Goal: Task Accomplishment & Management: Complete application form

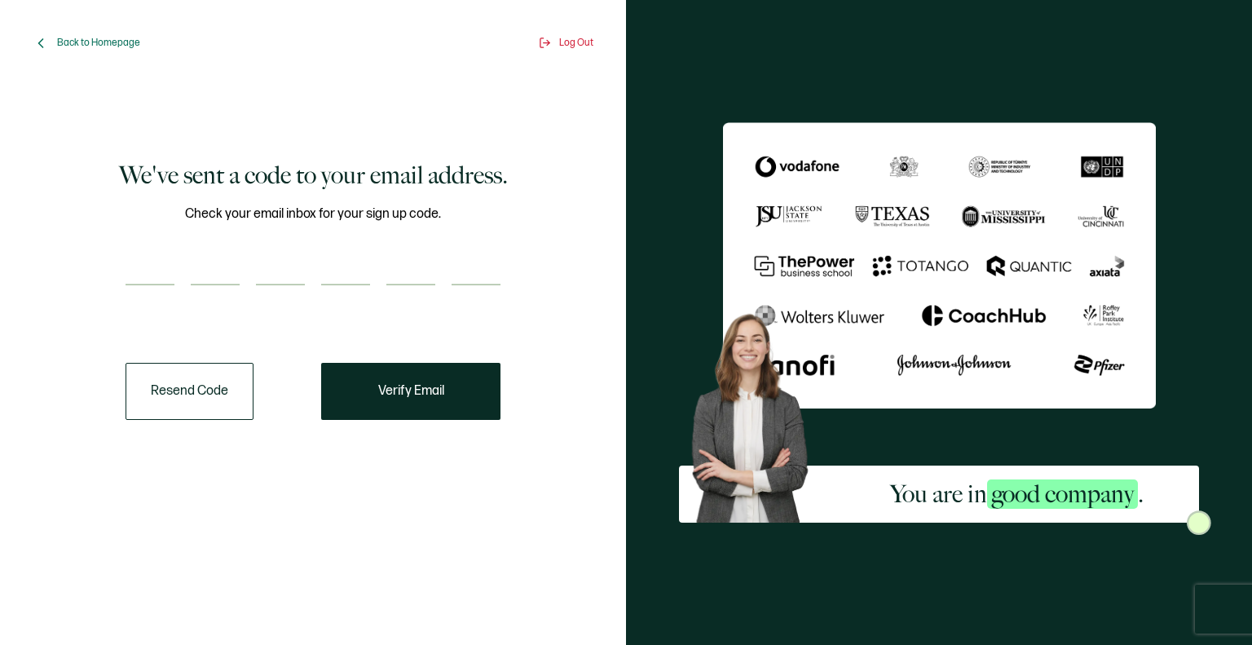
click at [178, 284] on div at bounding box center [313, 269] width 375 height 33
click at [161, 277] on input "number" at bounding box center [150, 269] width 49 height 33
type input "1"
type input "3"
type input "9"
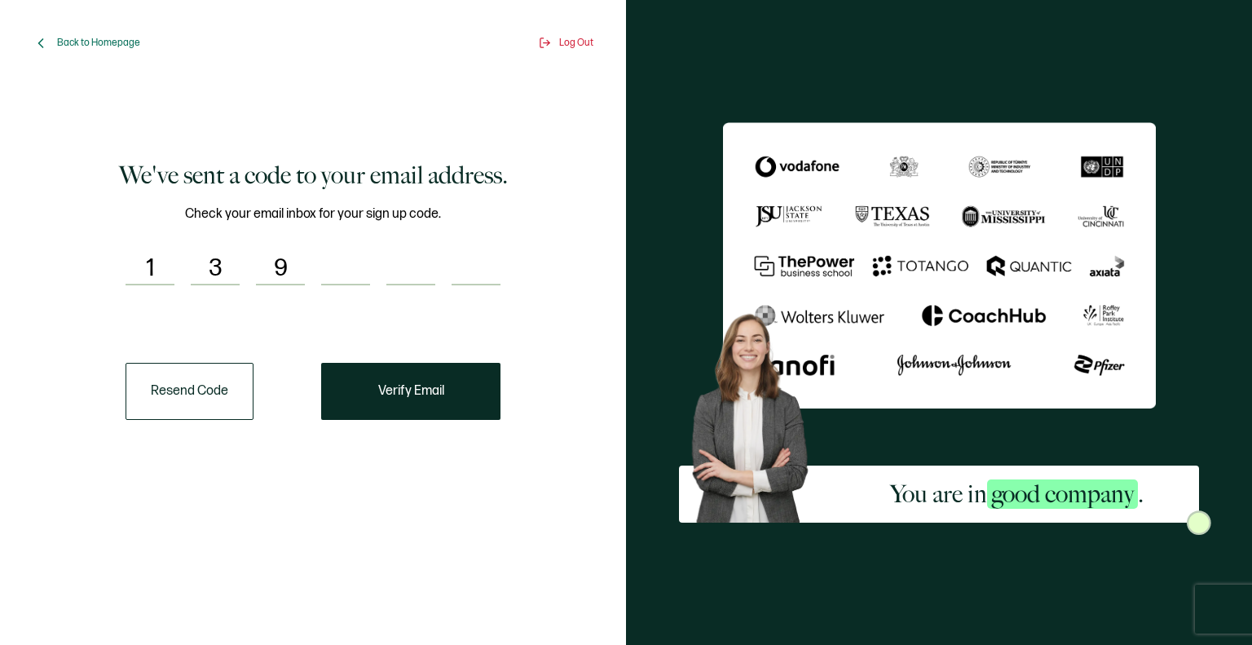
type input "6"
type input "9"
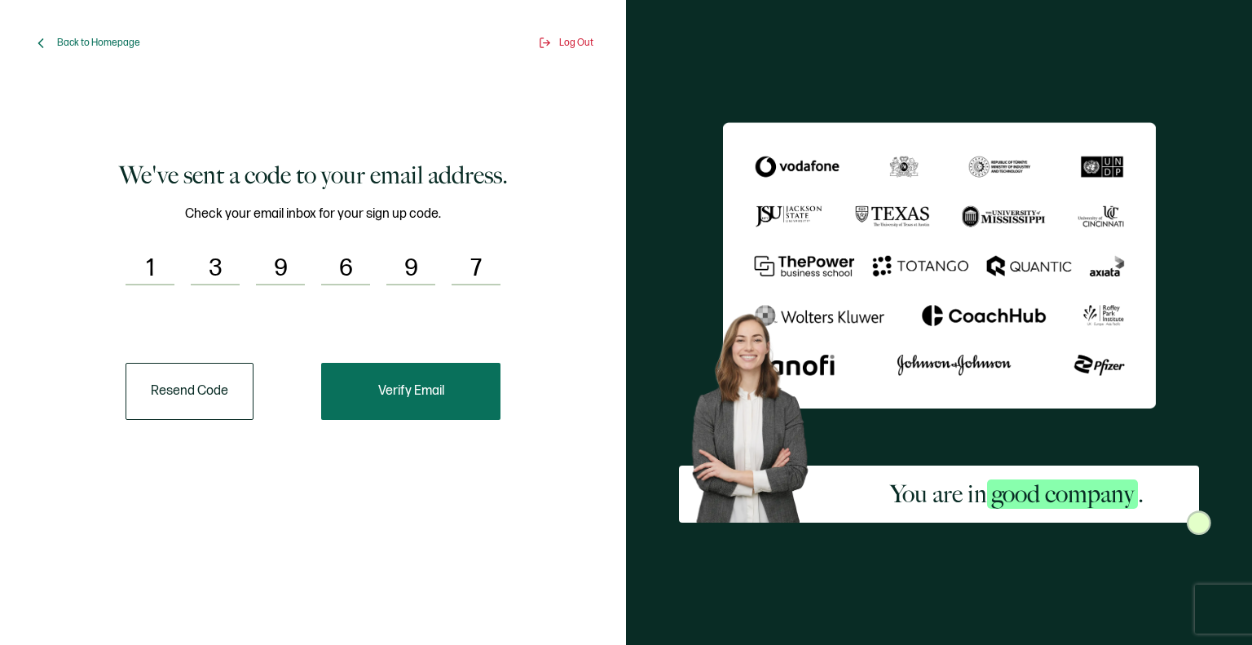
type input "7"
click at [378, 385] on span "Verify Email" at bounding box center [411, 391] width 66 height 13
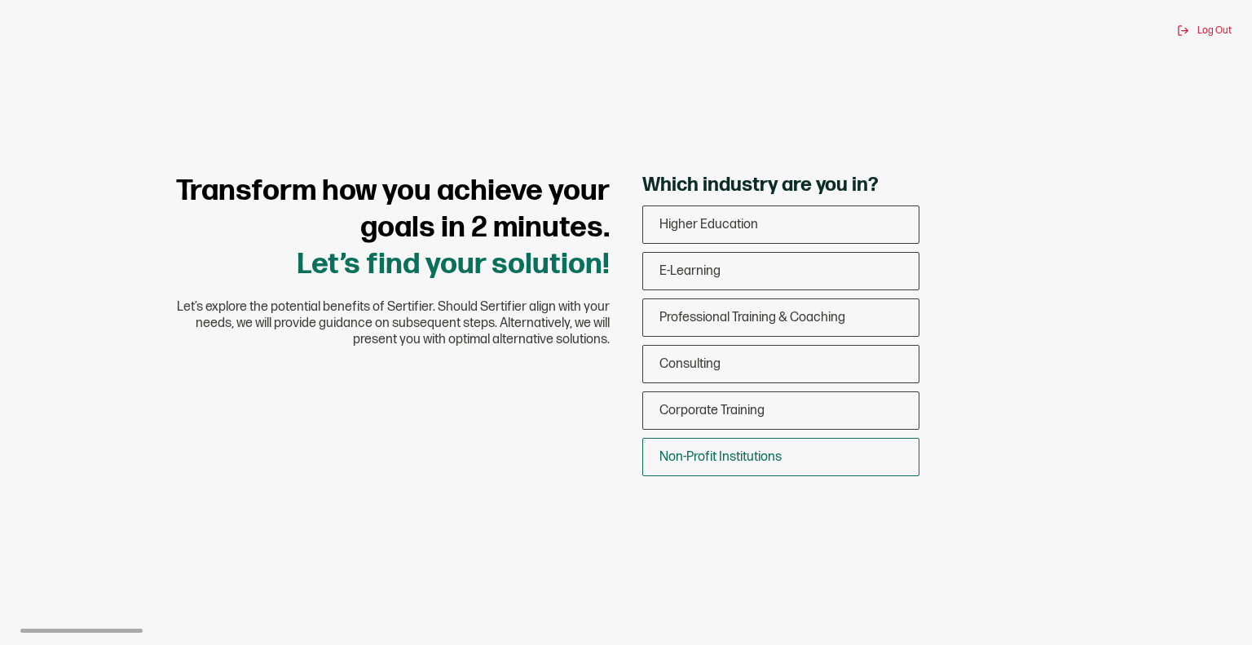
click at [686, 459] on span "Non-Profit Institutions" at bounding box center [721, 456] width 122 height 15
click at [0, 0] on input "Non-Profit Institutions" at bounding box center [0, 0] width 0 height 0
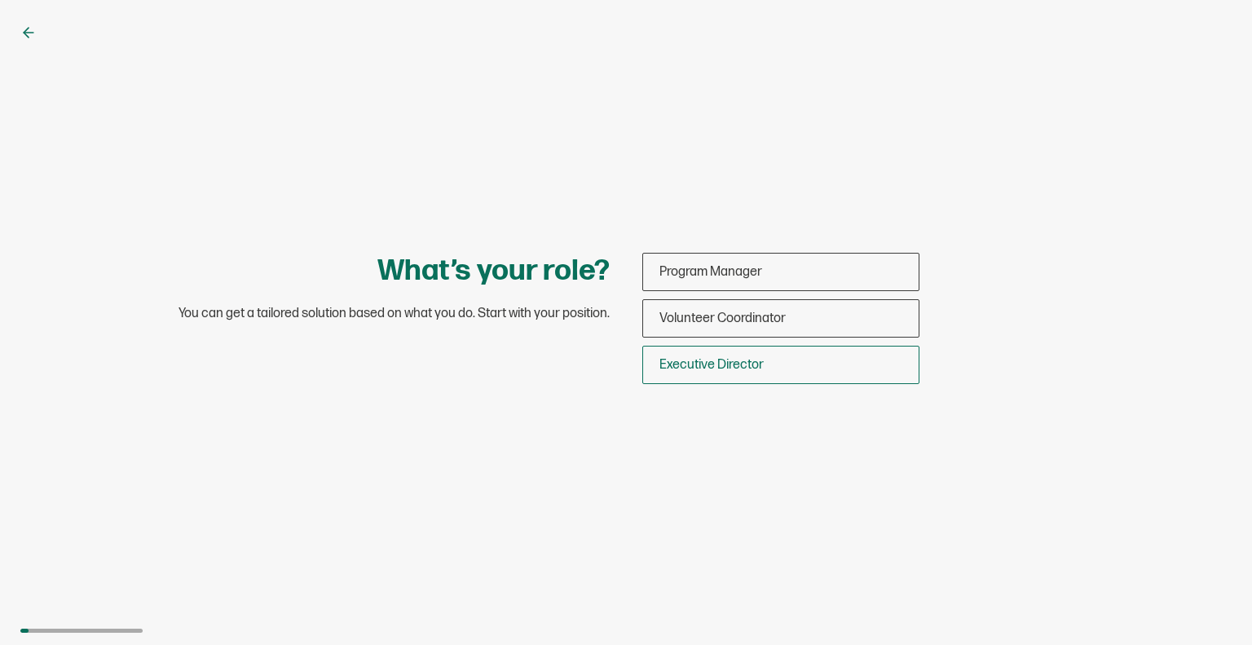
click at [738, 371] on span "Executive Director" at bounding box center [712, 364] width 104 height 15
click at [0, 0] on input "Executive Director" at bounding box center [0, 0] width 0 height 0
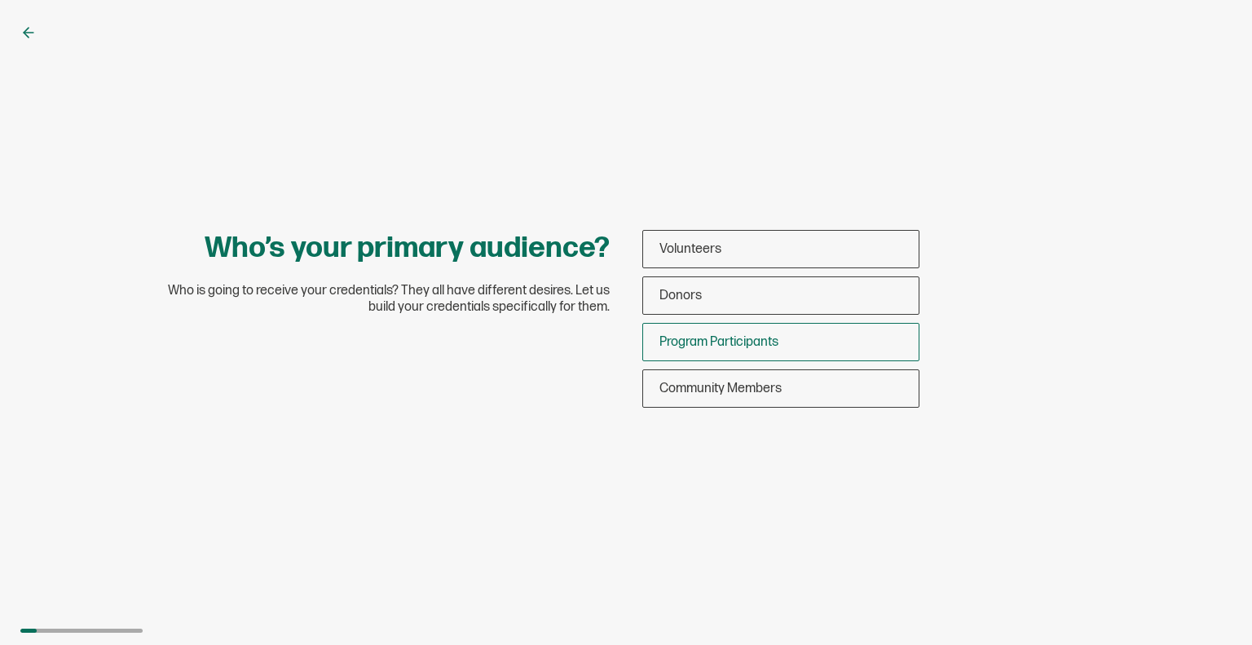
click at [742, 342] on span "Program Participants" at bounding box center [719, 341] width 119 height 15
click at [0, 0] on input "Program Participants" at bounding box center [0, 0] width 0 height 0
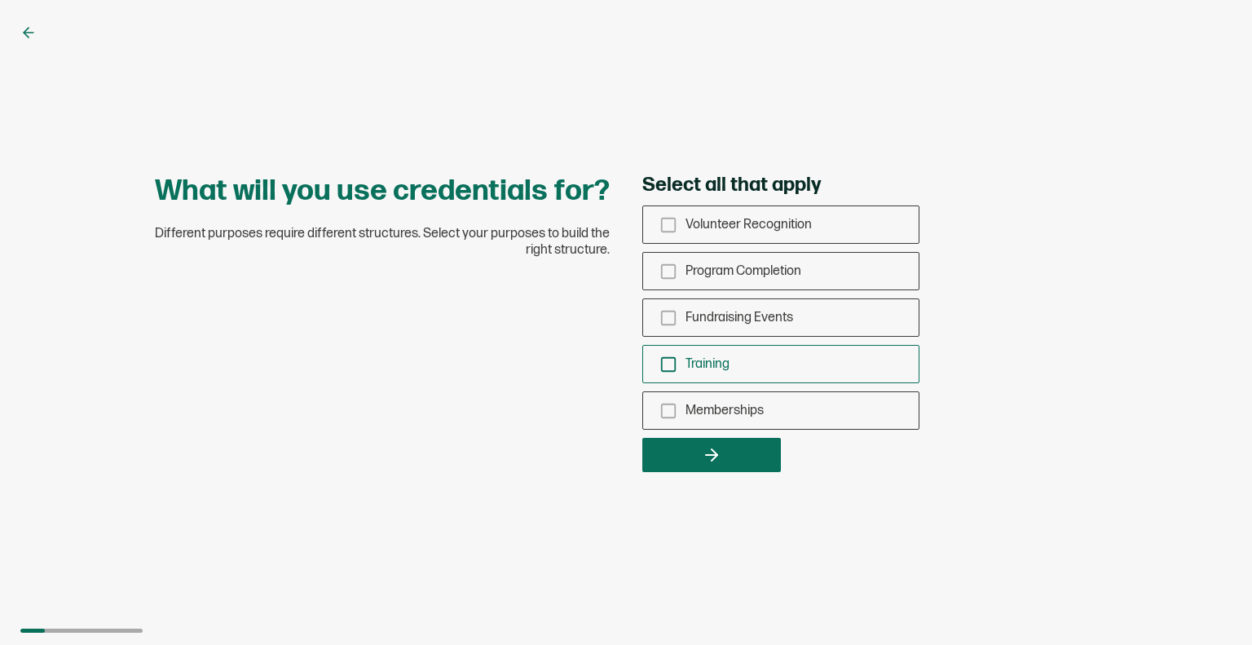
click at [666, 364] on icon "checkbox-group" at bounding box center [669, 364] width 18 height 18
click at [0, 0] on input "Training" at bounding box center [0, 0] width 0 height 0
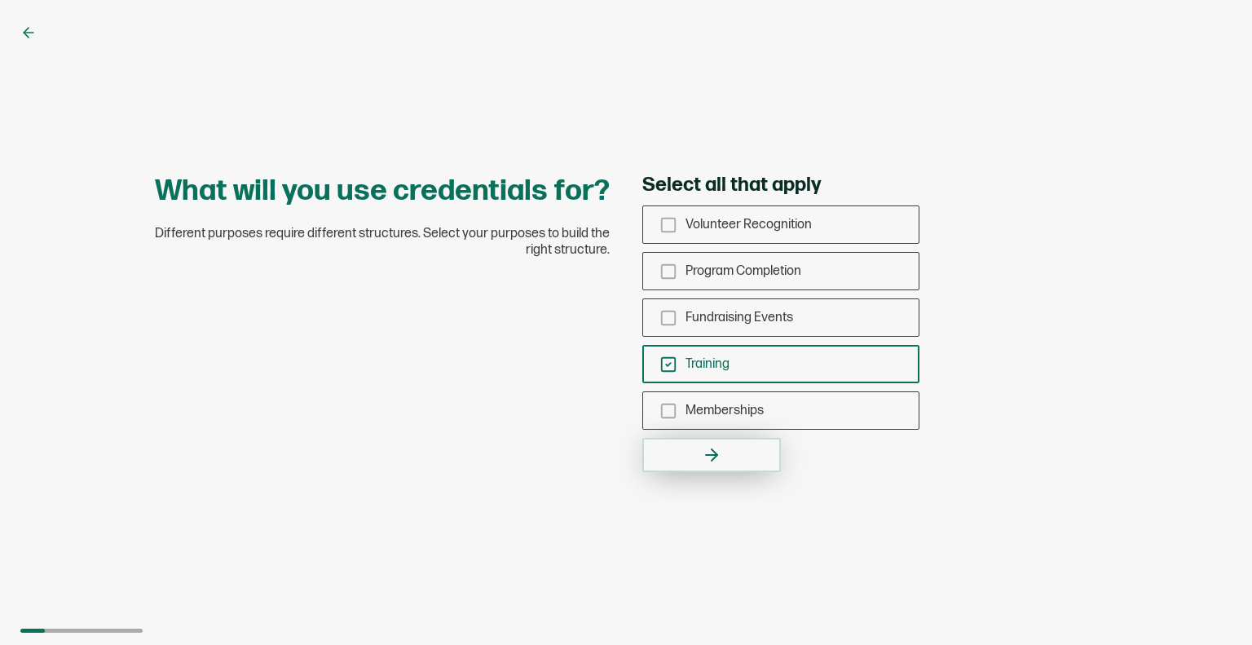
click at [699, 457] on button "button" at bounding box center [711, 455] width 139 height 34
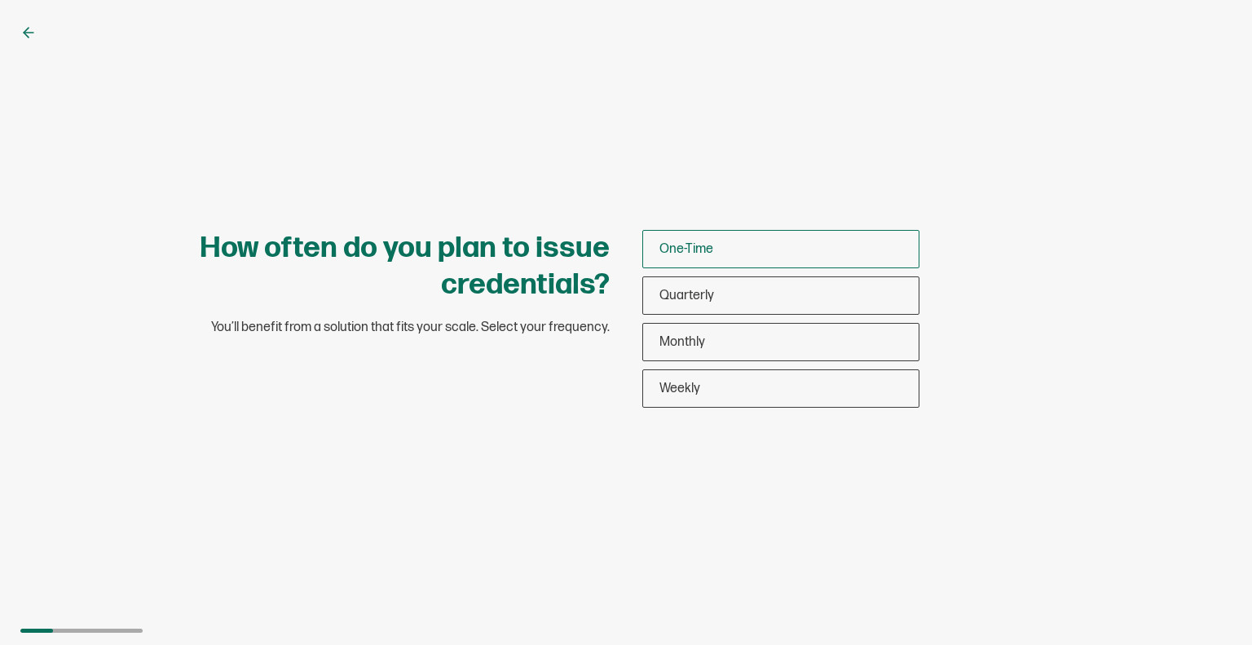
click at [741, 245] on div "One-Time" at bounding box center [781, 249] width 276 height 38
click at [0, 0] on input "One-Time" at bounding box center [0, 0] width 0 height 0
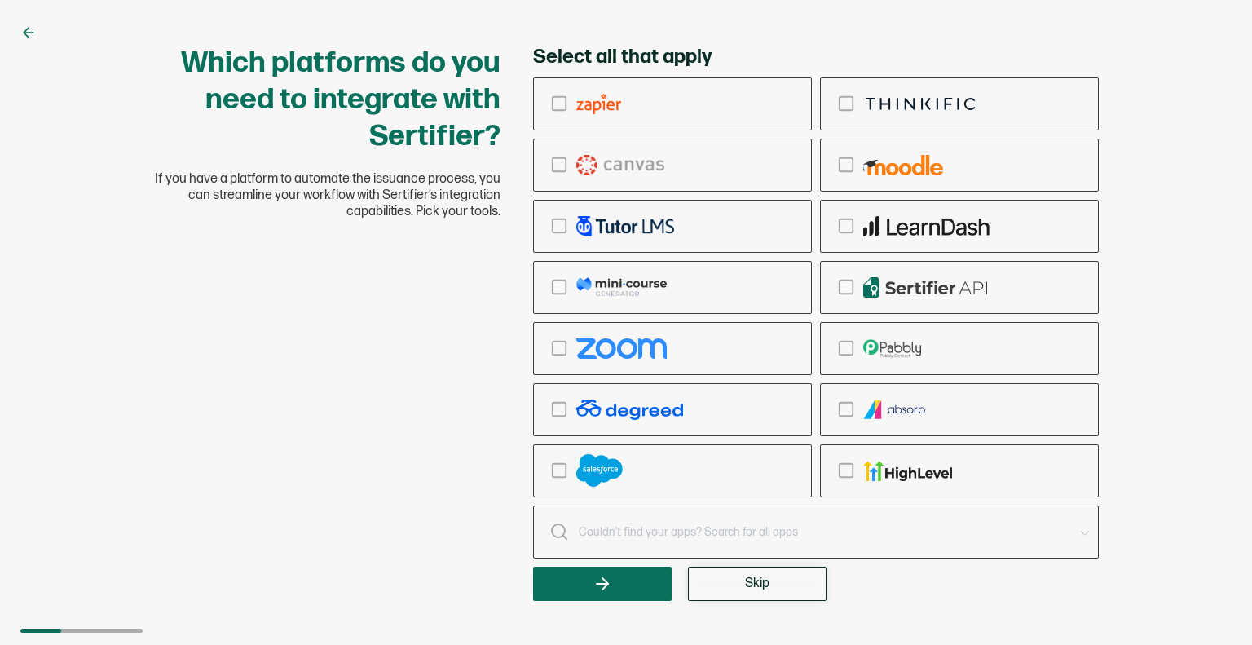
click at [766, 578] on span "Skip" at bounding box center [757, 583] width 24 height 13
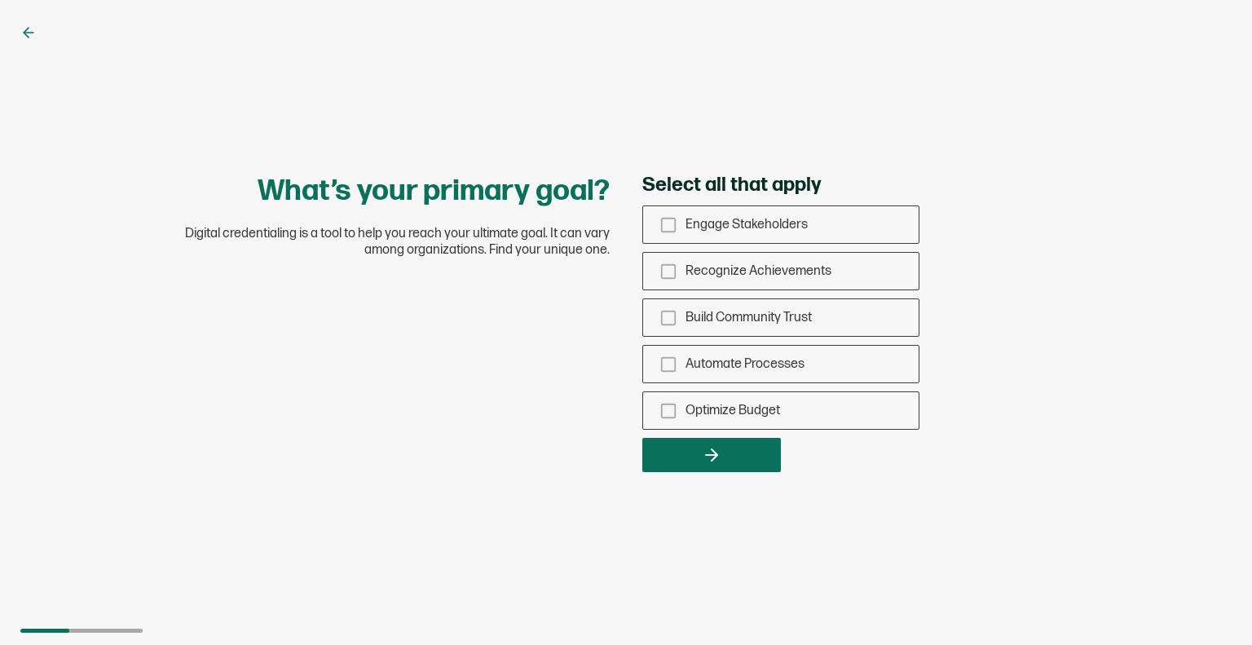
click at [822, 290] on div "Engage Stakeholders Recognize Achievements Build Community Trust Automate Proce…" at bounding box center [780, 317] width 277 height 224
click at [814, 285] on div "Recognize Achievements" at bounding box center [781, 271] width 276 height 38
click at [0, 0] on input "Recognize Achievements" at bounding box center [0, 0] width 0 height 0
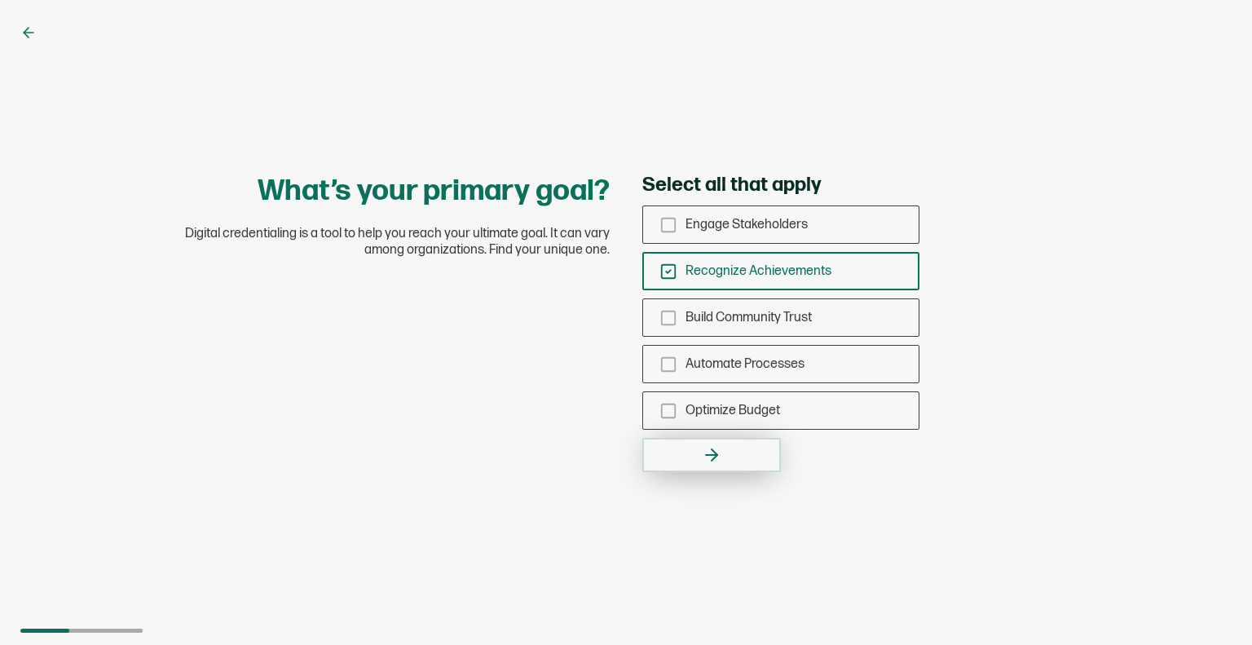
click at [721, 459] on icon "button" at bounding box center [712, 455] width 20 height 20
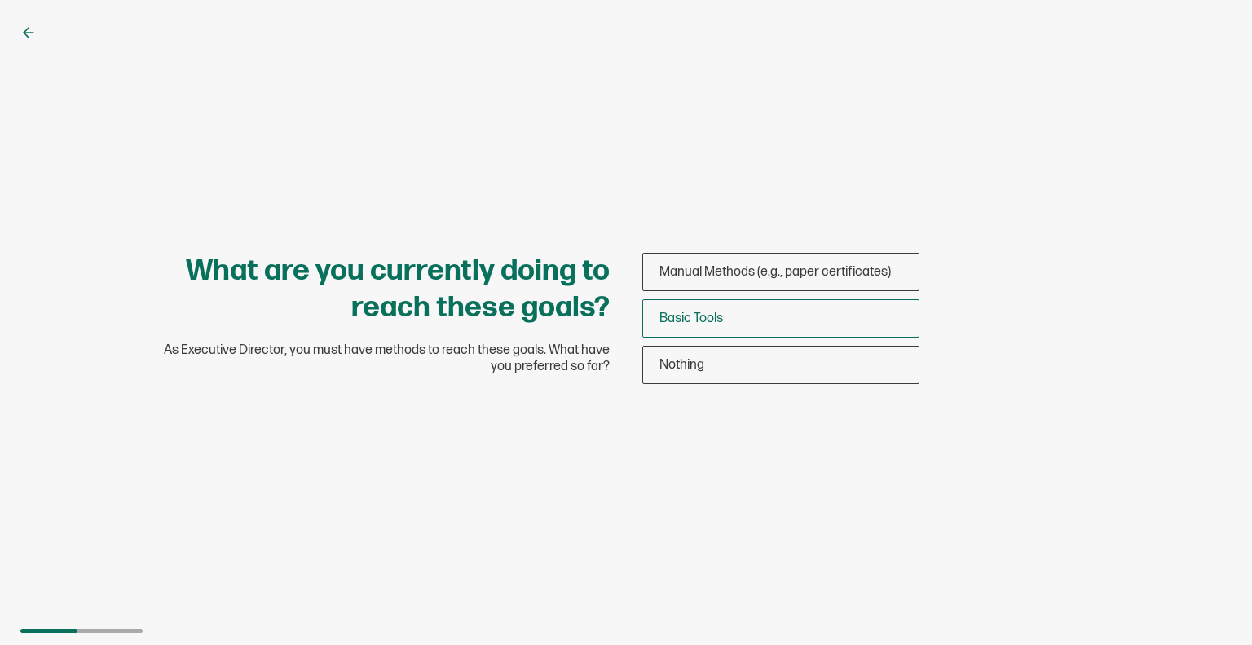
click at [770, 318] on div "Basic Tools" at bounding box center [781, 318] width 276 height 38
click at [0, 0] on input "Basic Tools" at bounding box center [0, 0] width 0 height 0
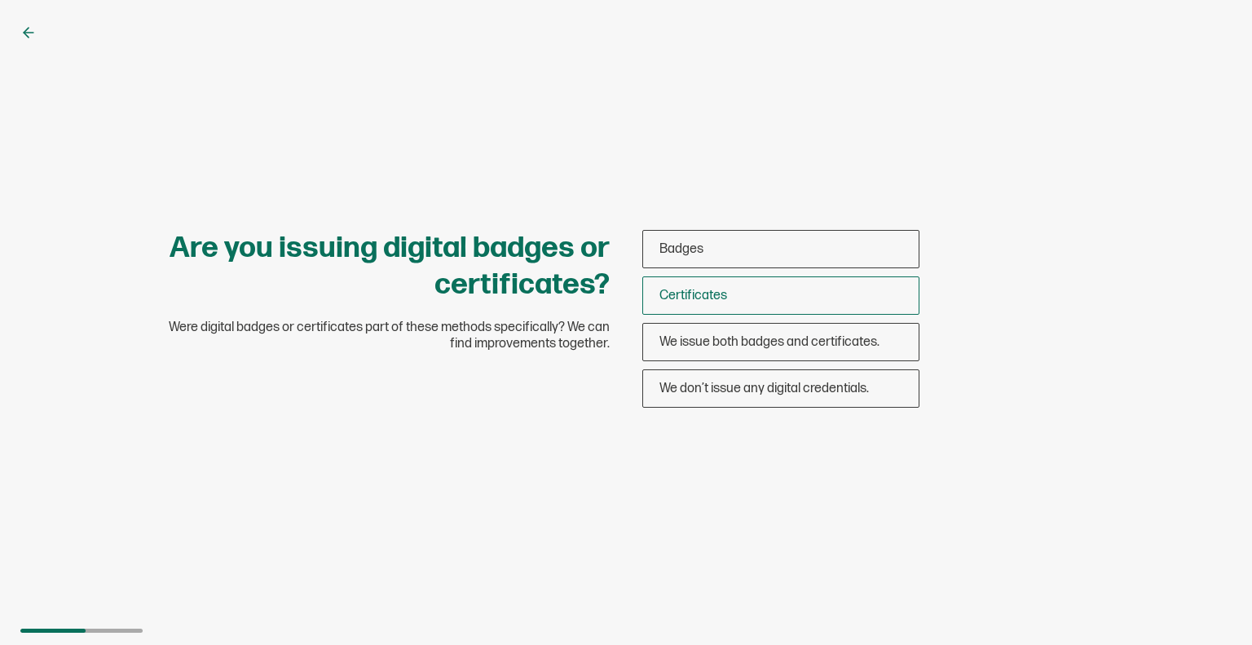
click at [773, 304] on div "Certificates" at bounding box center [781, 295] width 276 height 38
click at [0, 0] on input "Certificates" at bounding box center [0, 0] width 0 height 0
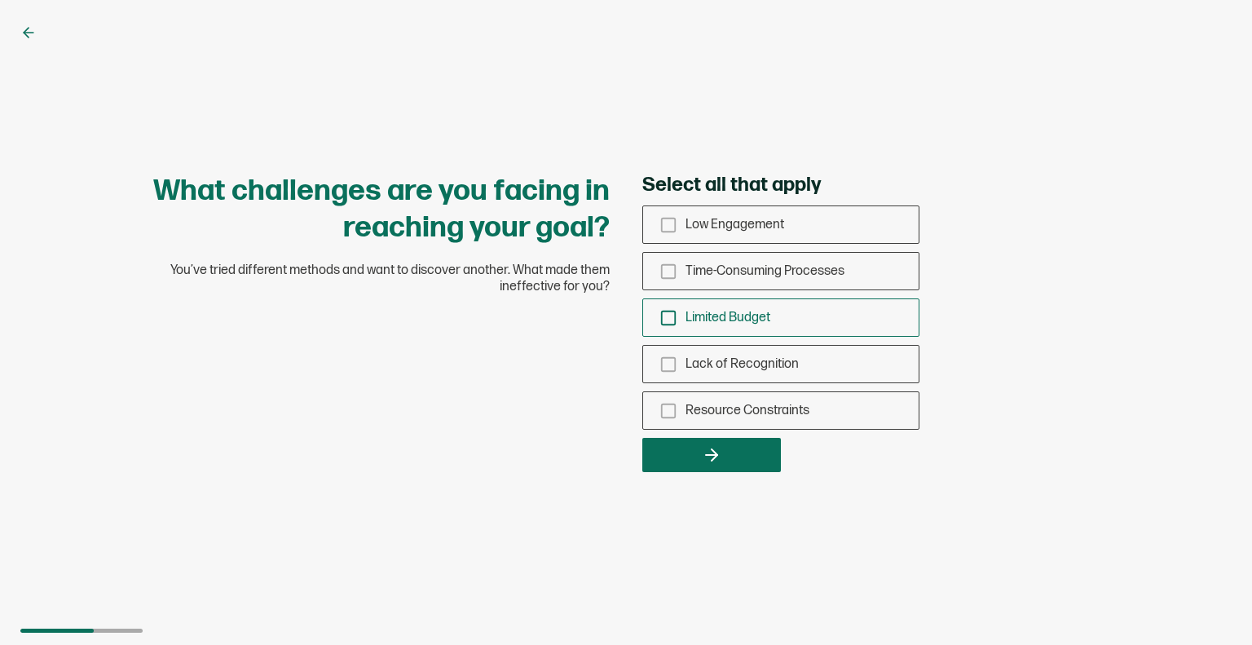
click at [766, 312] on span "Limited Budget" at bounding box center [728, 317] width 85 height 15
click at [0, 0] on input "Limited Budget" at bounding box center [0, 0] width 0 height 0
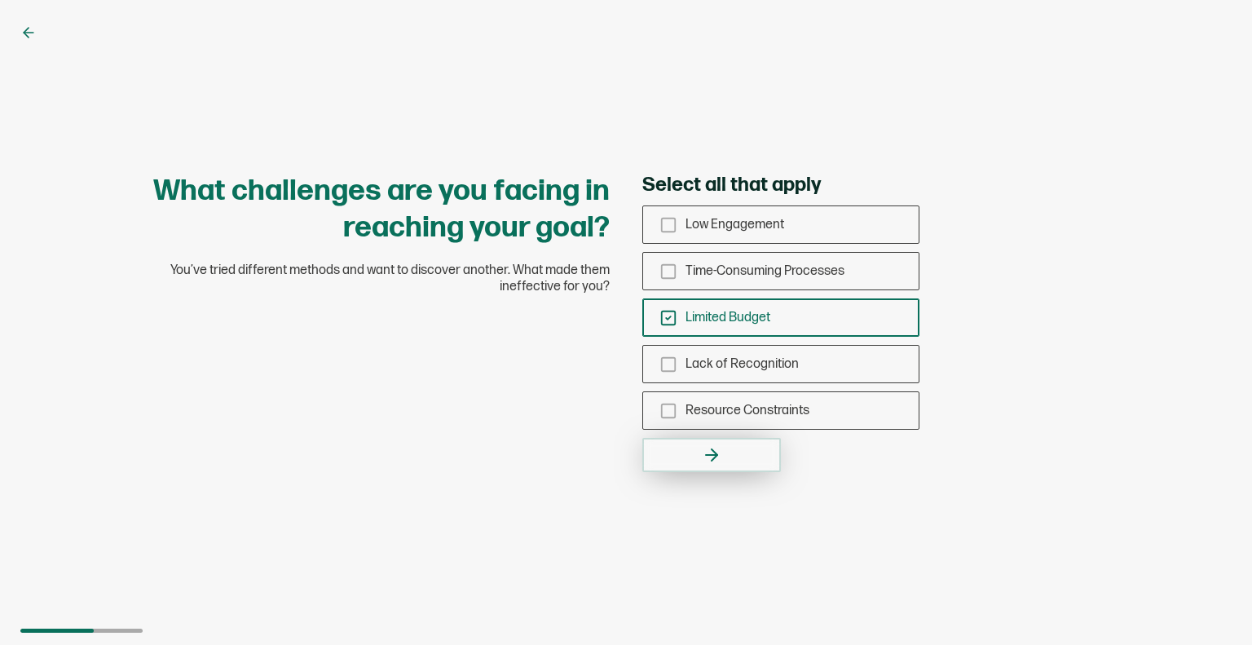
click at [711, 448] on icon "button" at bounding box center [712, 455] width 20 height 20
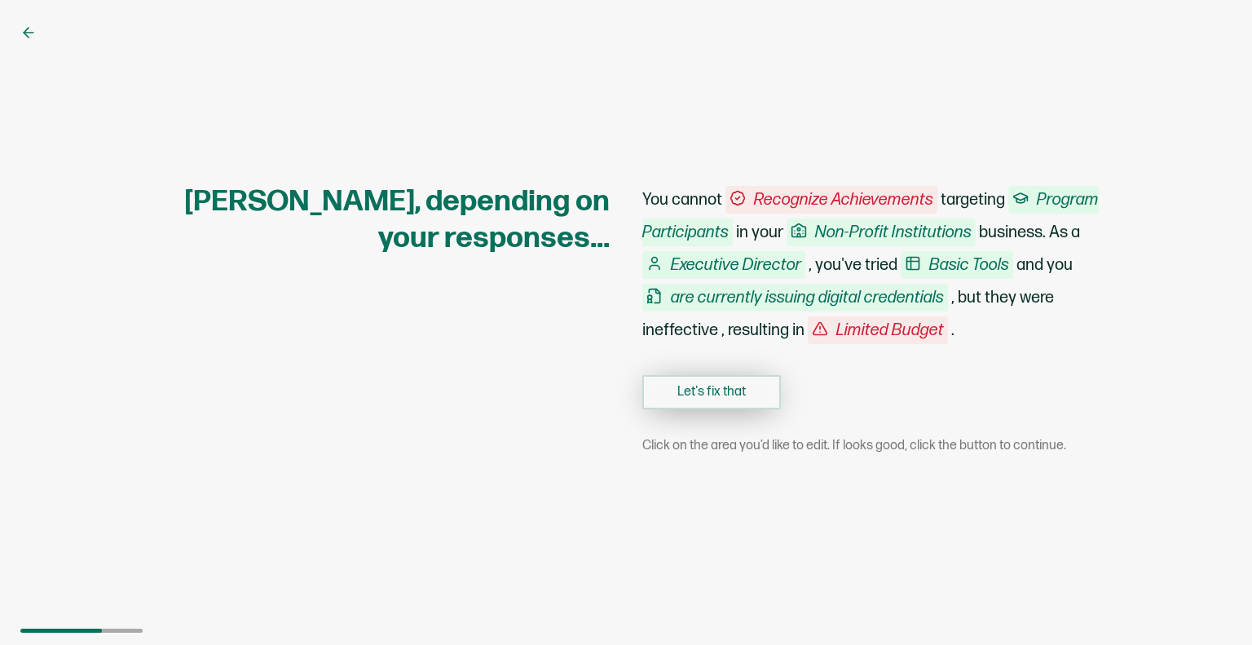
click at [736, 393] on button "Let's fix that" at bounding box center [711, 392] width 139 height 34
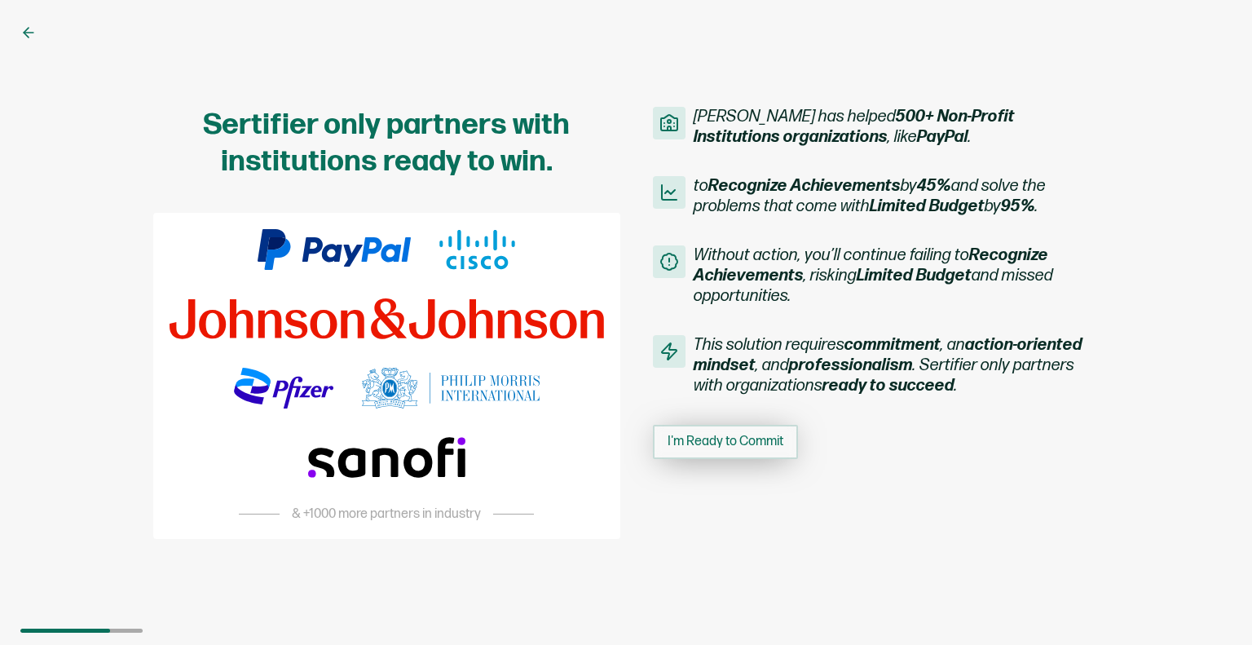
click at [737, 439] on span "I'm Ready to Commit" at bounding box center [726, 441] width 116 height 13
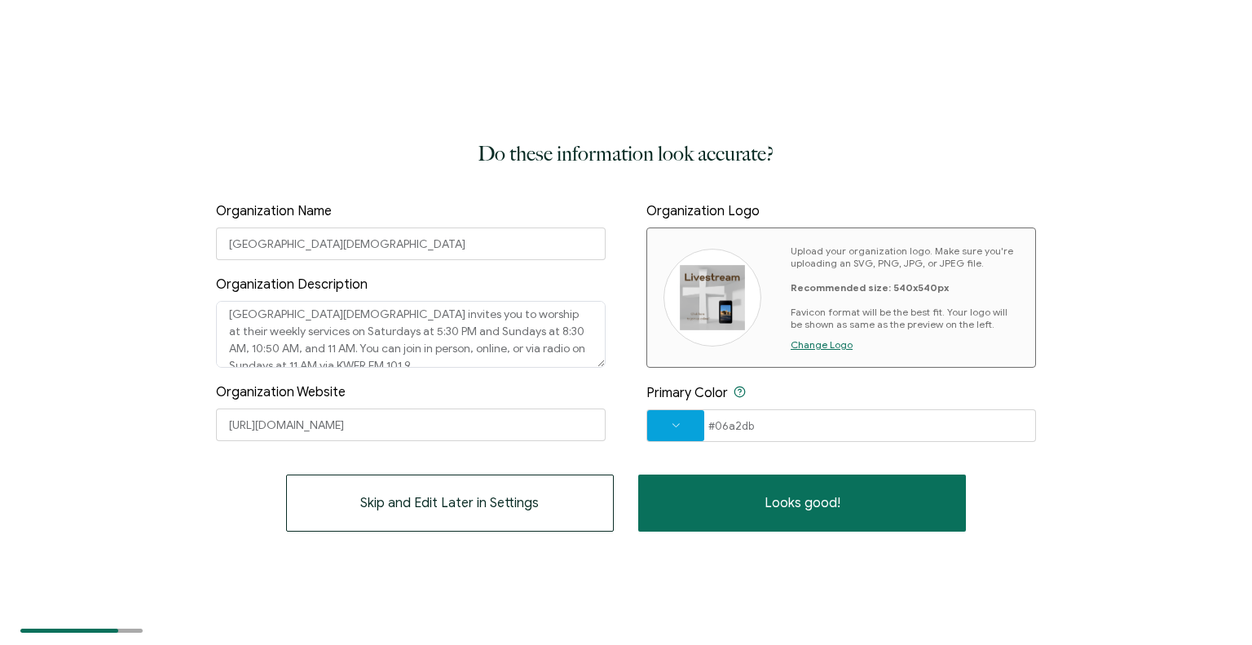
drag, startPoint x: 404, startPoint y: 513, endPoint x: 410, endPoint y: 504, distance: 10.6
click at [405, 513] on button "Skip and Edit Later in Settings" at bounding box center [450, 503] width 328 height 57
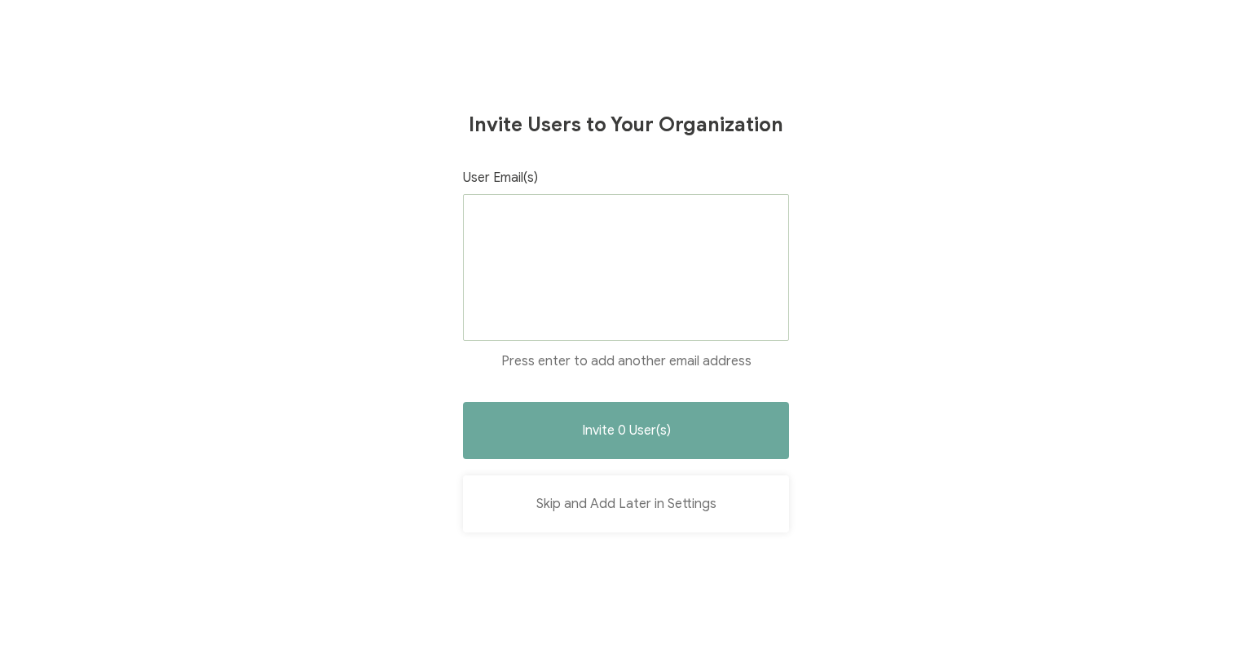
click at [631, 514] on button "Skip and Add Later in Settings" at bounding box center [626, 503] width 326 height 57
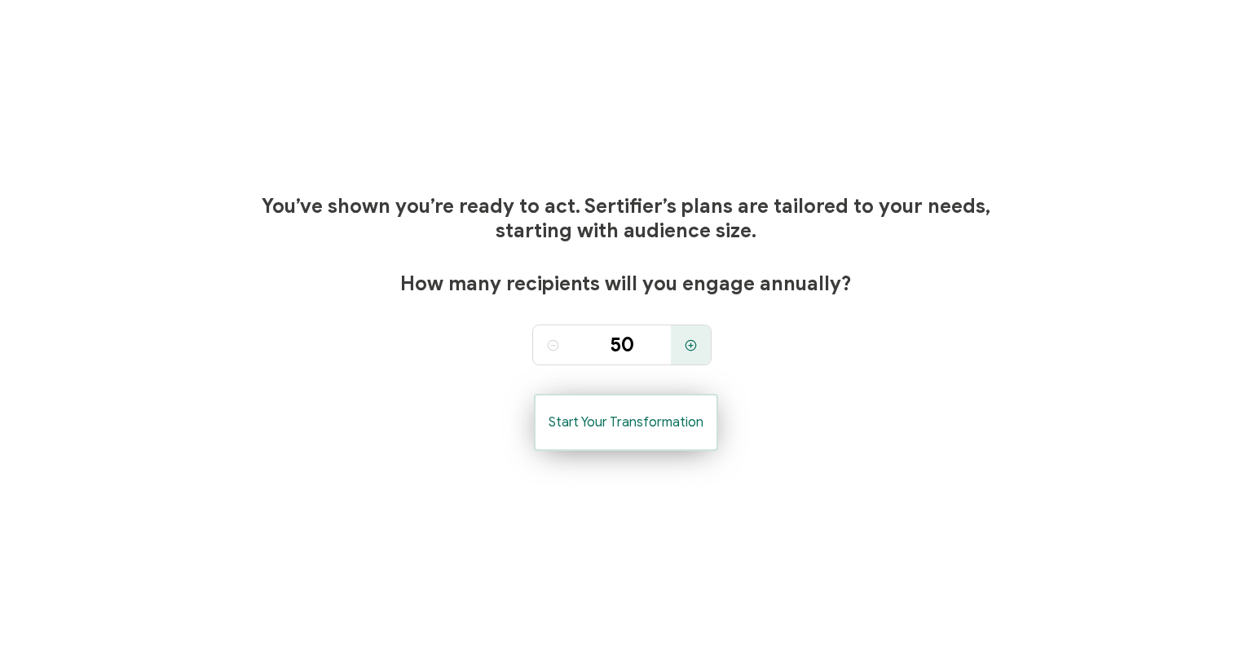
click at [659, 429] on span "Start Your Transformation" at bounding box center [626, 422] width 155 height 13
